Goal: Task Accomplishment & Management: Use online tool/utility

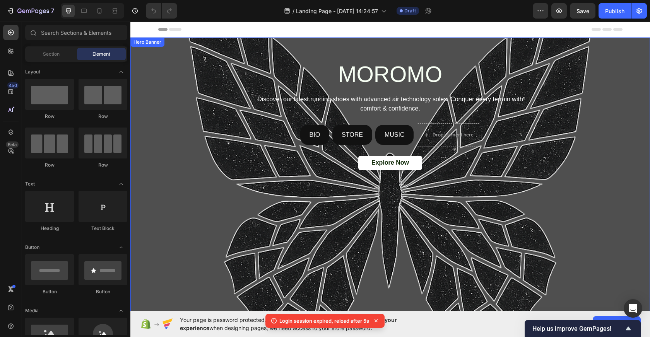
click at [590, 186] on div "Background Image" at bounding box center [389, 182] width 519 height 289
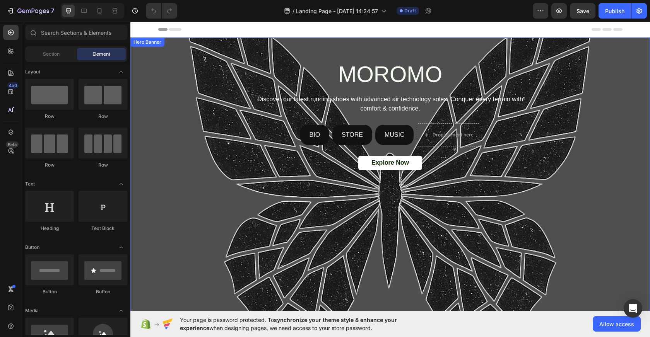
click at [184, 91] on div "MOROMO Heading Discover our latest running shoes with advanced air technology s…" at bounding box center [390, 116] width 464 height 114
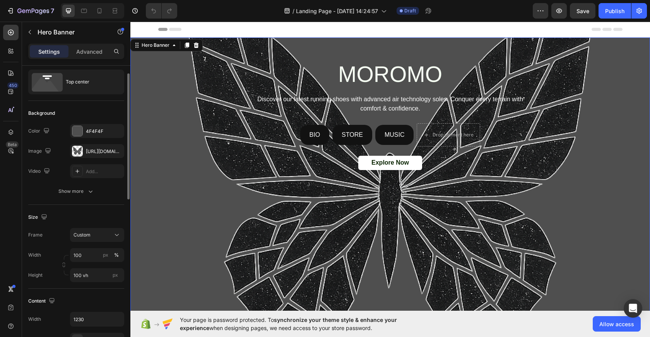
scroll to position [20, 0]
click at [79, 152] on div at bounding box center [77, 150] width 11 height 11
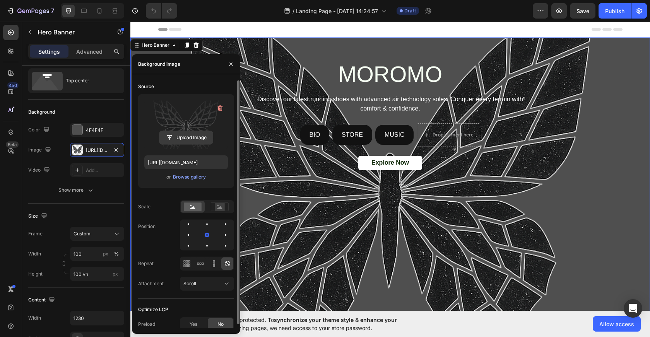
click at [189, 139] on input "file" at bounding box center [185, 137] width 53 height 13
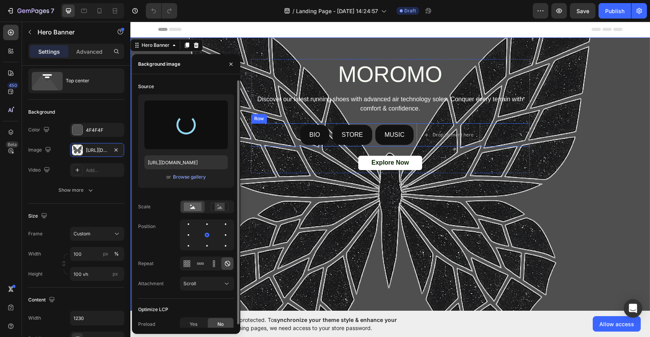
type input "[URL][DOMAIN_NAME]"
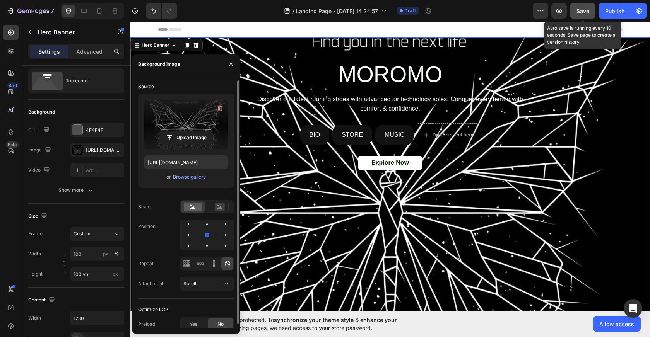
click at [584, 14] on div "Save" at bounding box center [582, 11] width 13 height 8
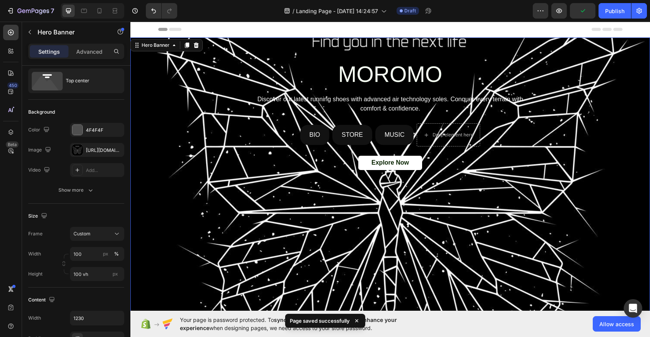
click at [567, 12] on div "Preview Publish" at bounding box center [589, 10] width 114 height 15
click at [560, 12] on icon "button" at bounding box center [559, 11] width 8 height 8
click at [91, 55] on p "Advanced" at bounding box center [89, 52] width 26 height 8
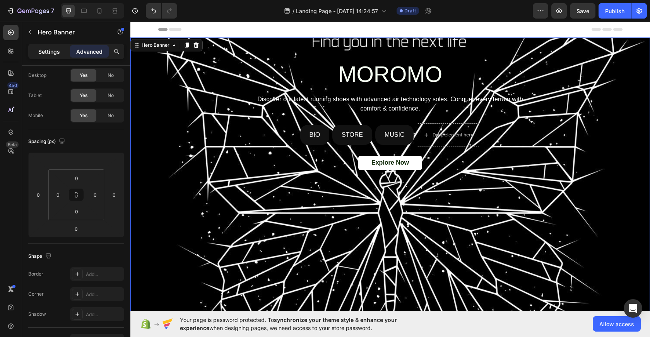
click at [53, 54] on p "Settings" at bounding box center [49, 52] width 22 height 8
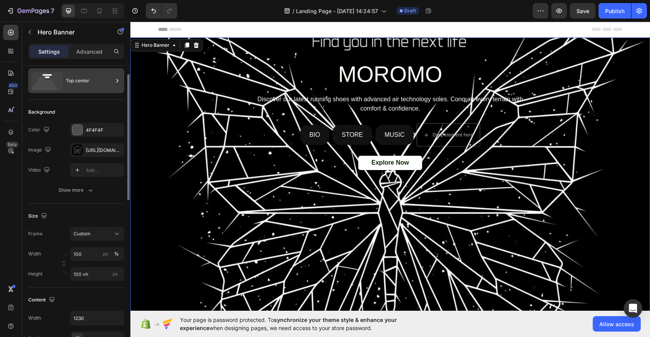
click at [60, 77] on icon at bounding box center [47, 81] width 31 height 19
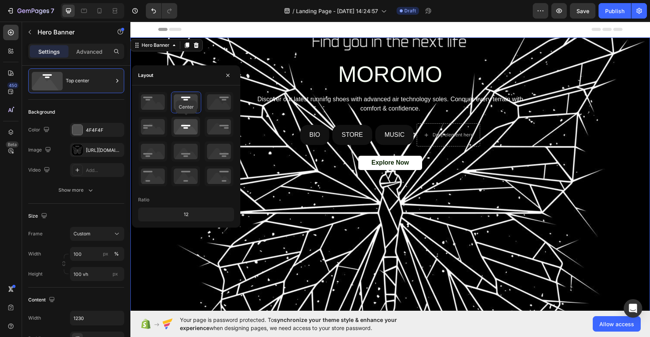
click at [189, 126] on icon at bounding box center [185, 127] width 29 height 20
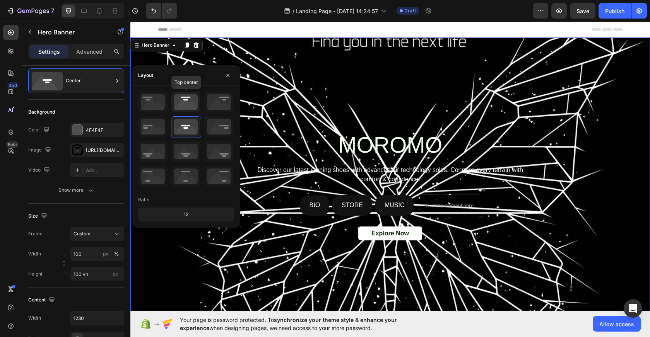
click at [189, 107] on icon at bounding box center [185, 102] width 29 height 20
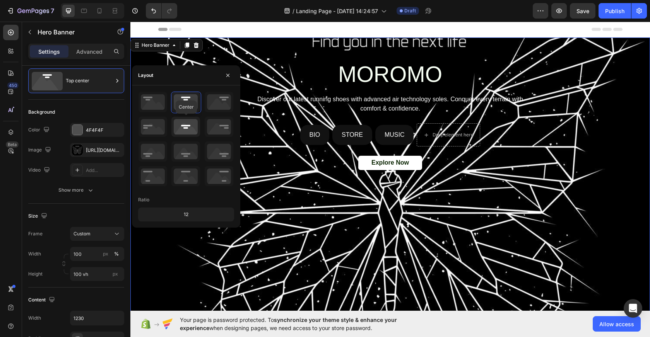
click at [188, 126] on icon at bounding box center [185, 127] width 29 height 20
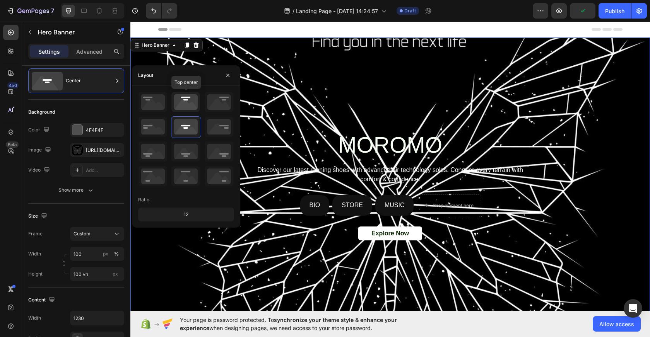
click at [186, 105] on icon at bounding box center [185, 102] width 29 height 20
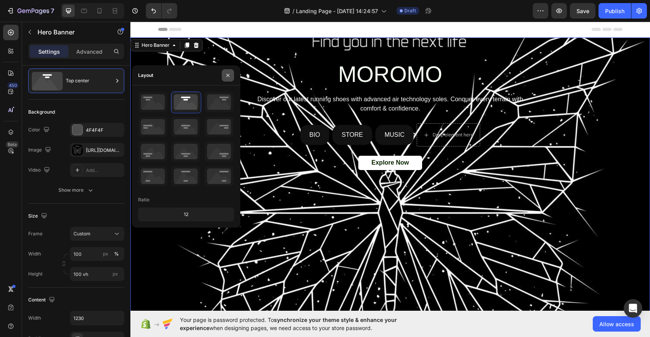
click at [229, 77] on icon "button" at bounding box center [228, 75] width 6 height 6
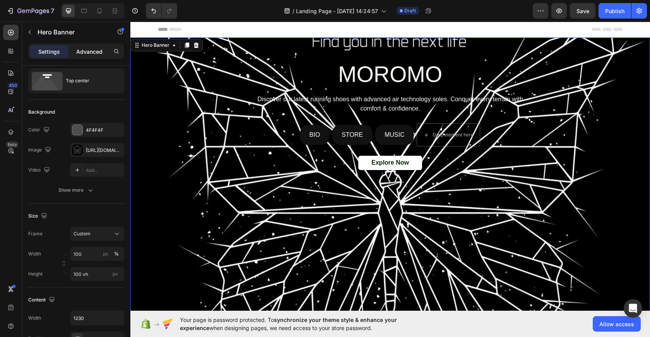
click at [89, 53] on p "Advanced" at bounding box center [89, 52] width 26 height 8
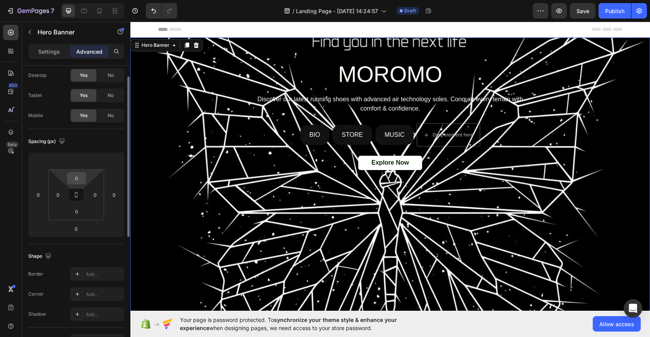
click at [76, 179] on input "0" at bounding box center [76, 178] width 15 height 12
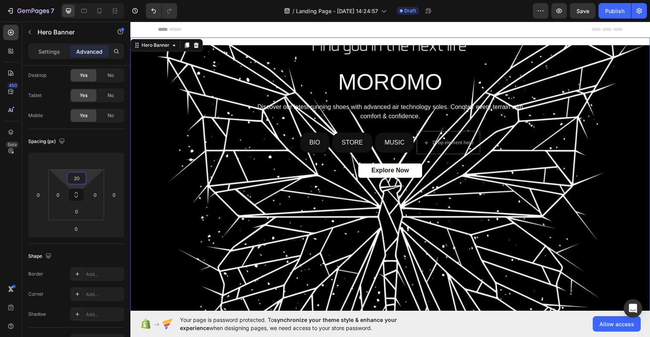
type input "20"
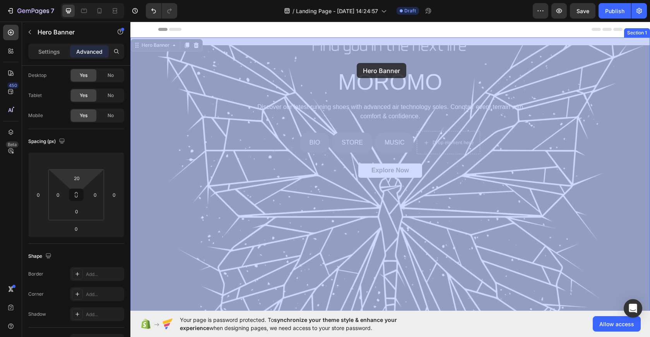
drag, startPoint x: 356, startPoint y: 53, endPoint x: 355, endPoint y: 69, distance: 16.3
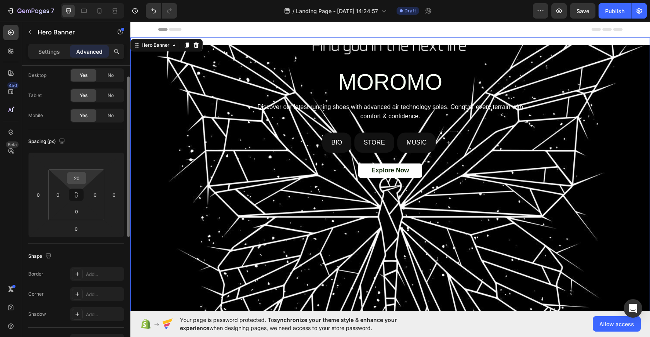
click at [78, 183] on input "20" at bounding box center [76, 178] width 15 height 12
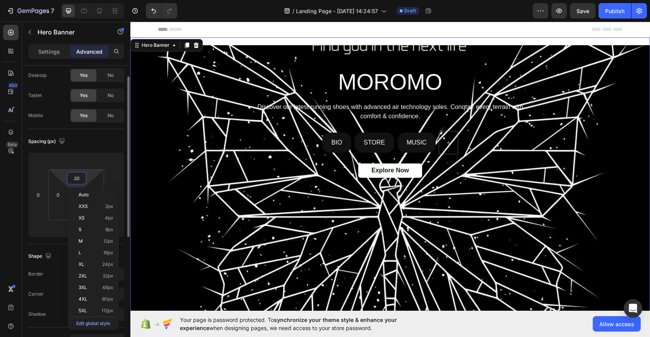
click at [78, 183] on input "20" at bounding box center [76, 178] width 15 height 12
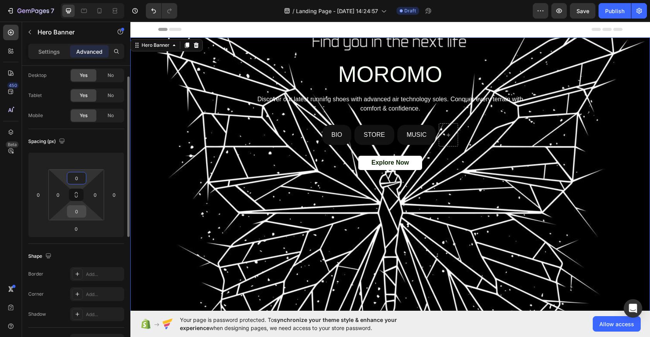
type input "0"
click at [78, 210] on input "0" at bounding box center [76, 212] width 15 height 12
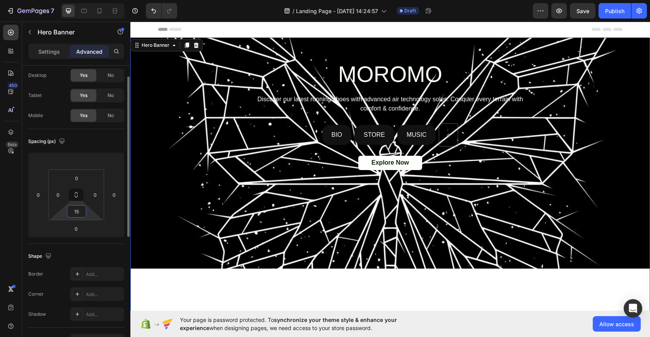
type input "1"
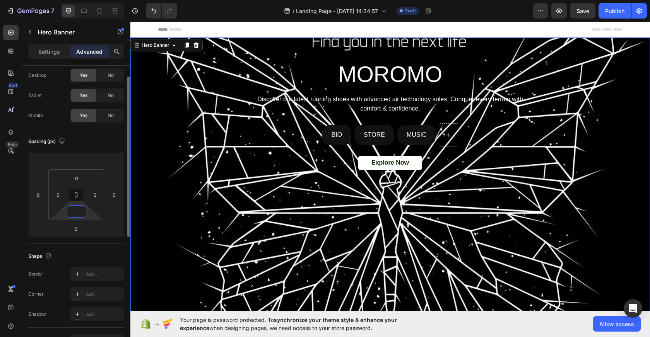
type input "0"
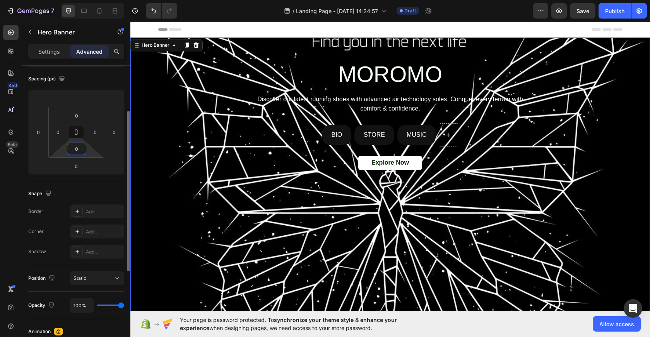
scroll to position [86, 0]
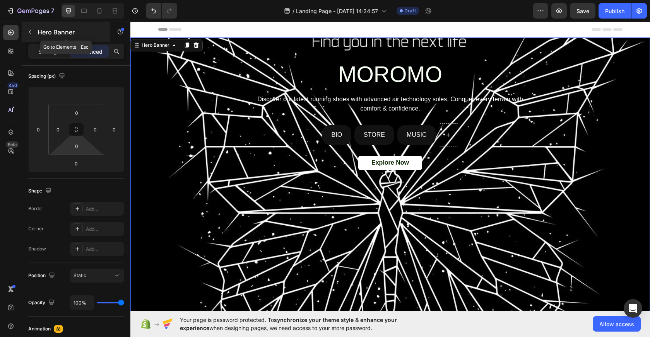
click at [28, 31] on icon "button" at bounding box center [30, 32] width 6 height 6
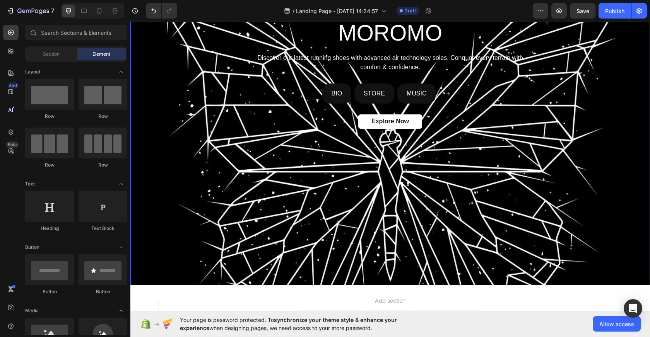
scroll to position [0, 0]
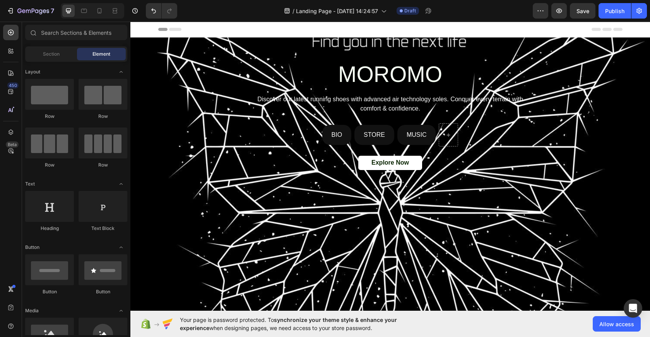
click at [371, 26] on div "Header" at bounding box center [390, 29] width 464 height 15
click at [144, 29] on div "Header" at bounding box center [149, 29] width 29 height 9
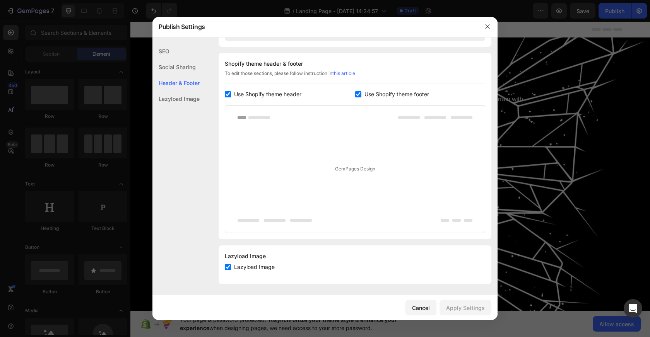
scroll to position [355, 0]
click at [423, 314] on button "Cancel" at bounding box center [420, 307] width 31 height 15
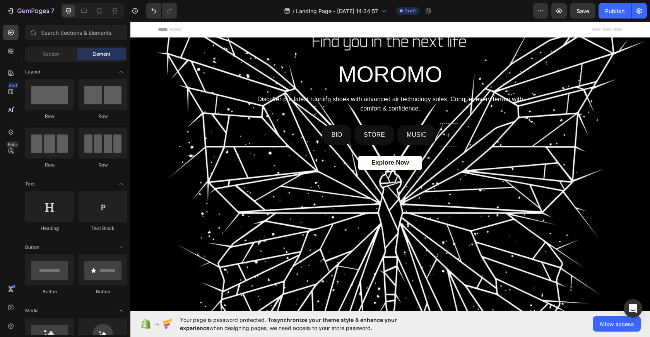
click at [138, 28] on icon at bounding box center [138, 29] width 5 height 5
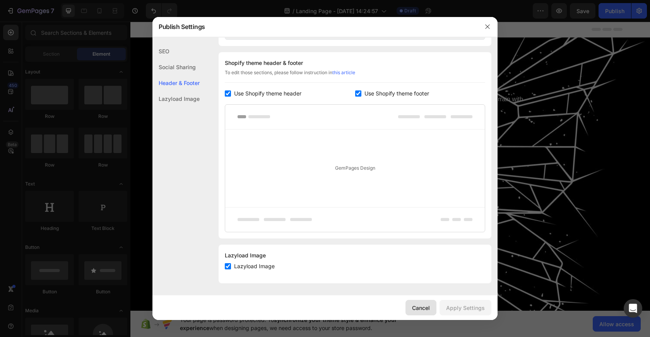
click at [425, 310] on div "Cancel" at bounding box center [421, 308] width 18 height 8
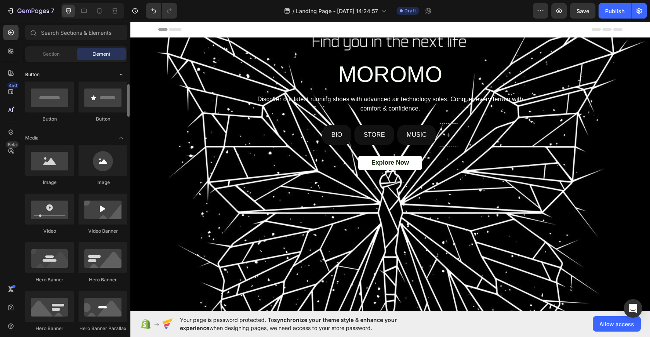
scroll to position [181, 0]
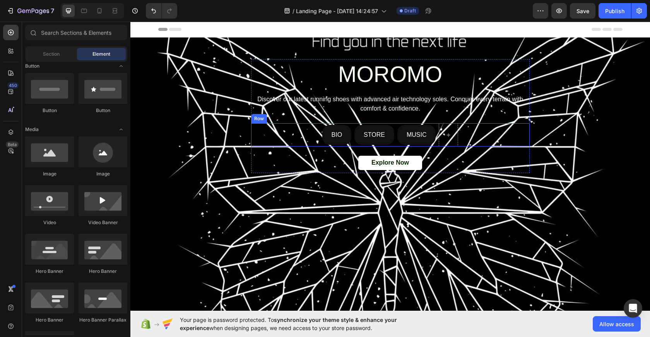
click at [295, 135] on div "BIO Button STORE Button MUSIC Button Row" at bounding box center [390, 134] width 278 height 23
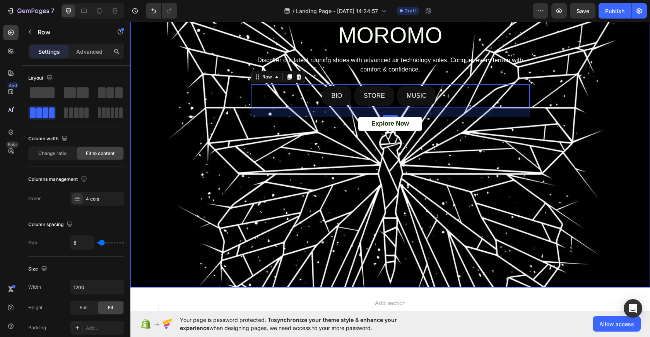
scroll to position [0, 0]
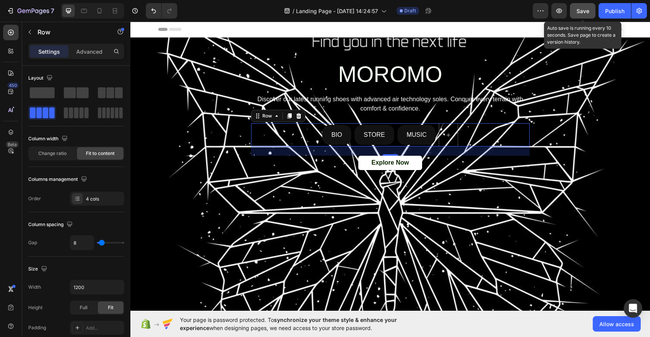
click at [584, 13] on span "Save" at bounding box center [582, 11] width 13 height 7
